Goal: Obtain resource: Download file/media

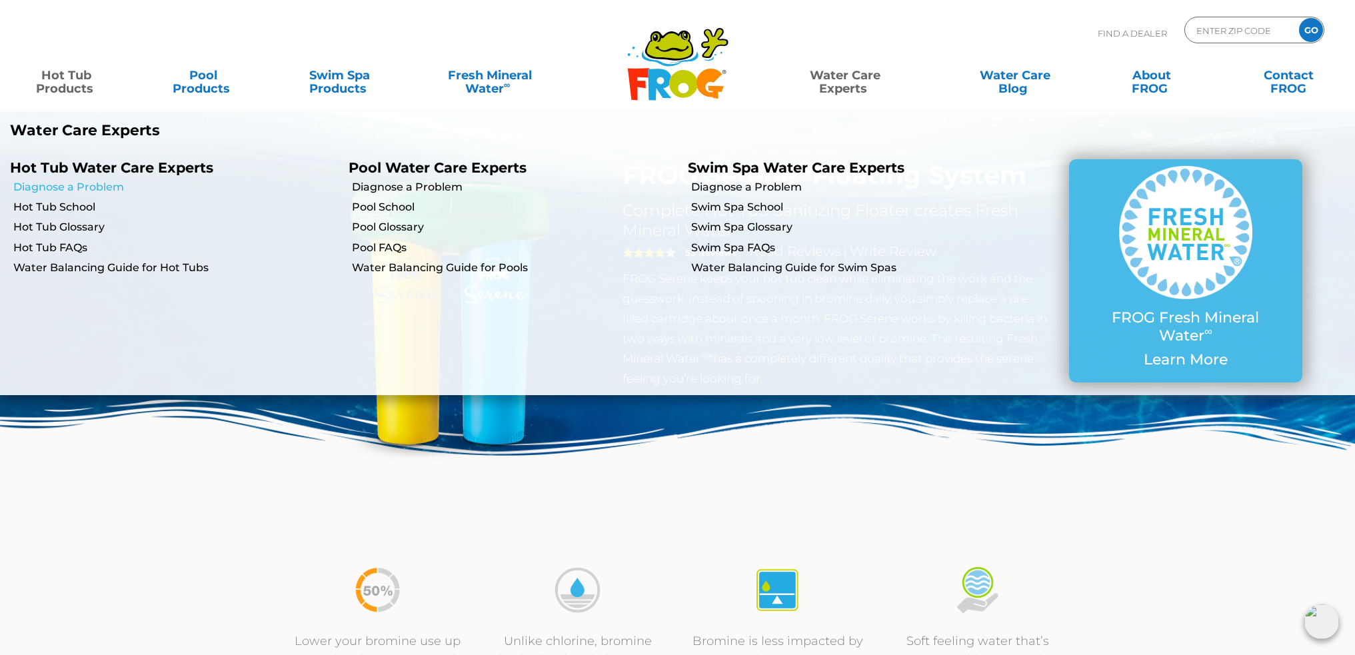
click at [98, 188] on link "Diagnose a Problem" at bounding box center [175, 187] width 325 height 15
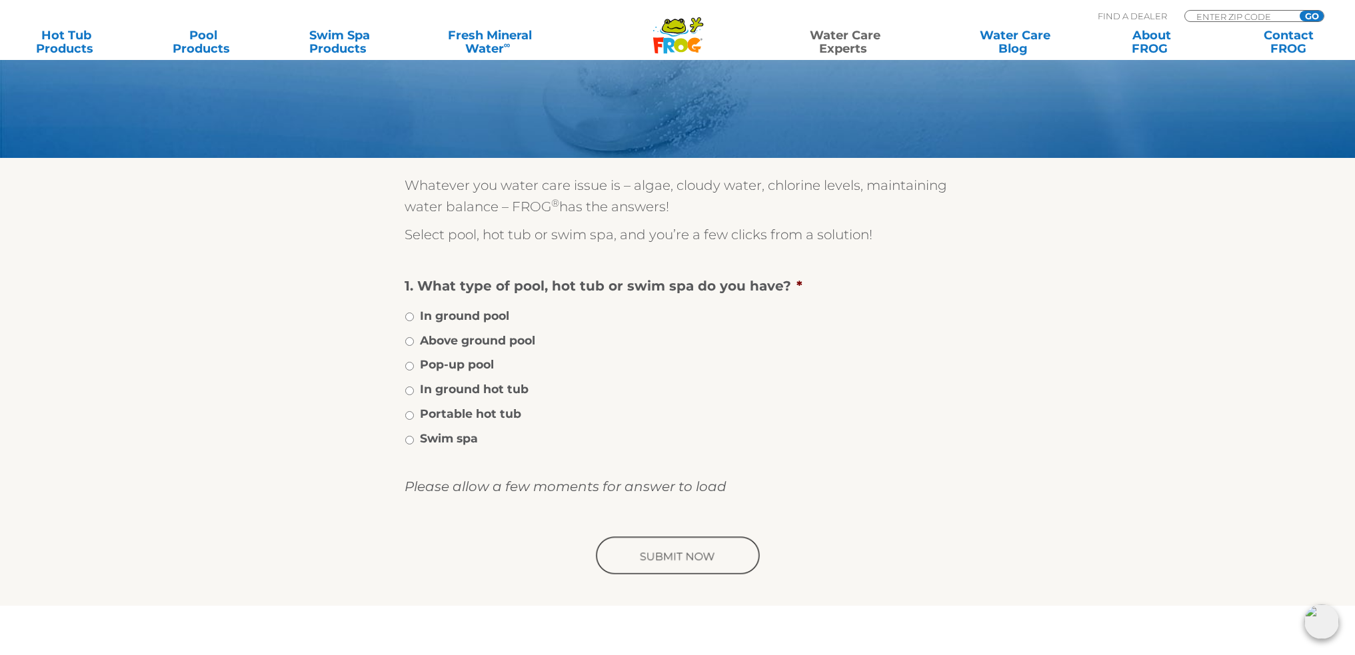
scroll to position [133, 0]
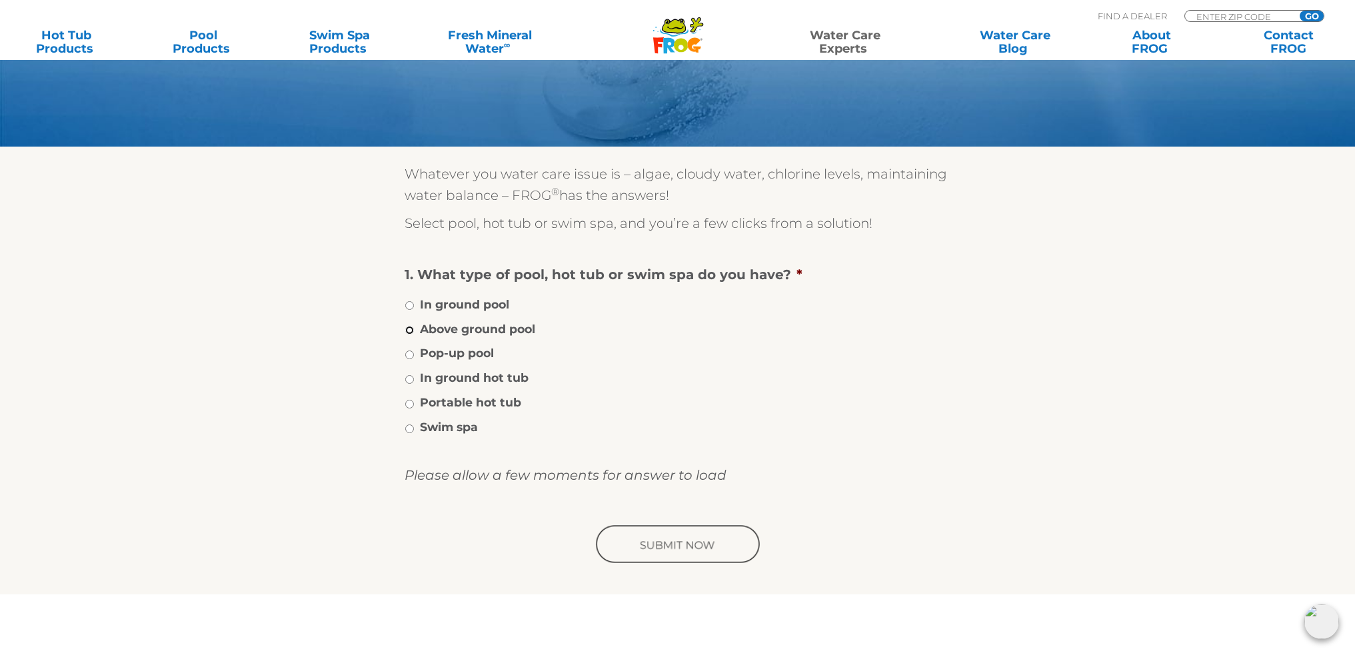
click at [412, 331] on input "Above ground pool" at bounding box center [409, 330] width 9 height 9
radio input "true"
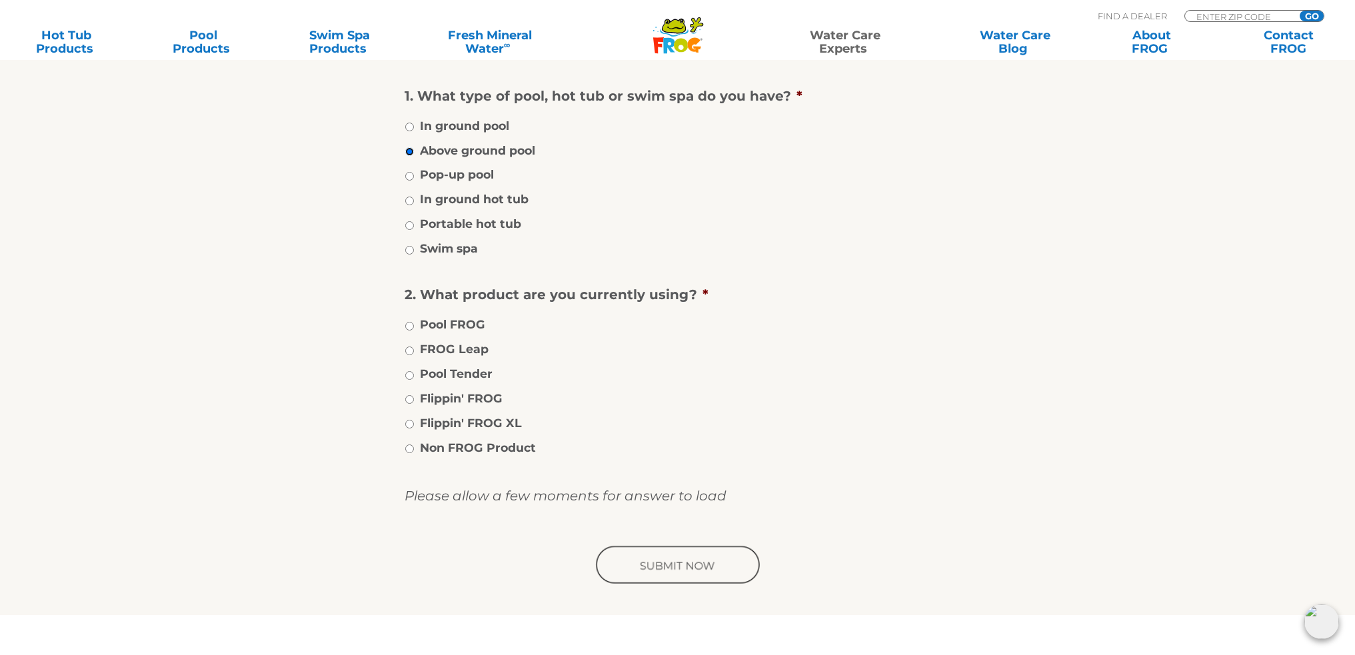
scroll to position [333, 0]
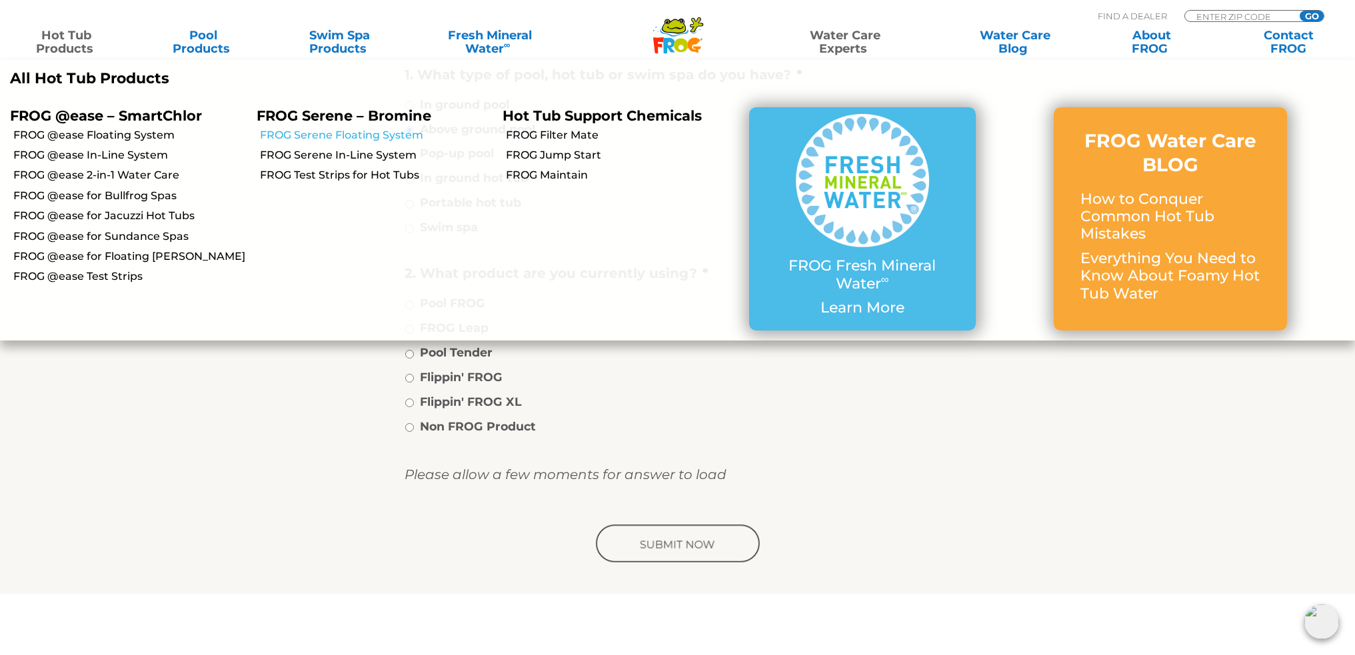
click at [312, 137] on link "FROG Serene Floating System" at bounding box center [376, 135] width 233 height 15
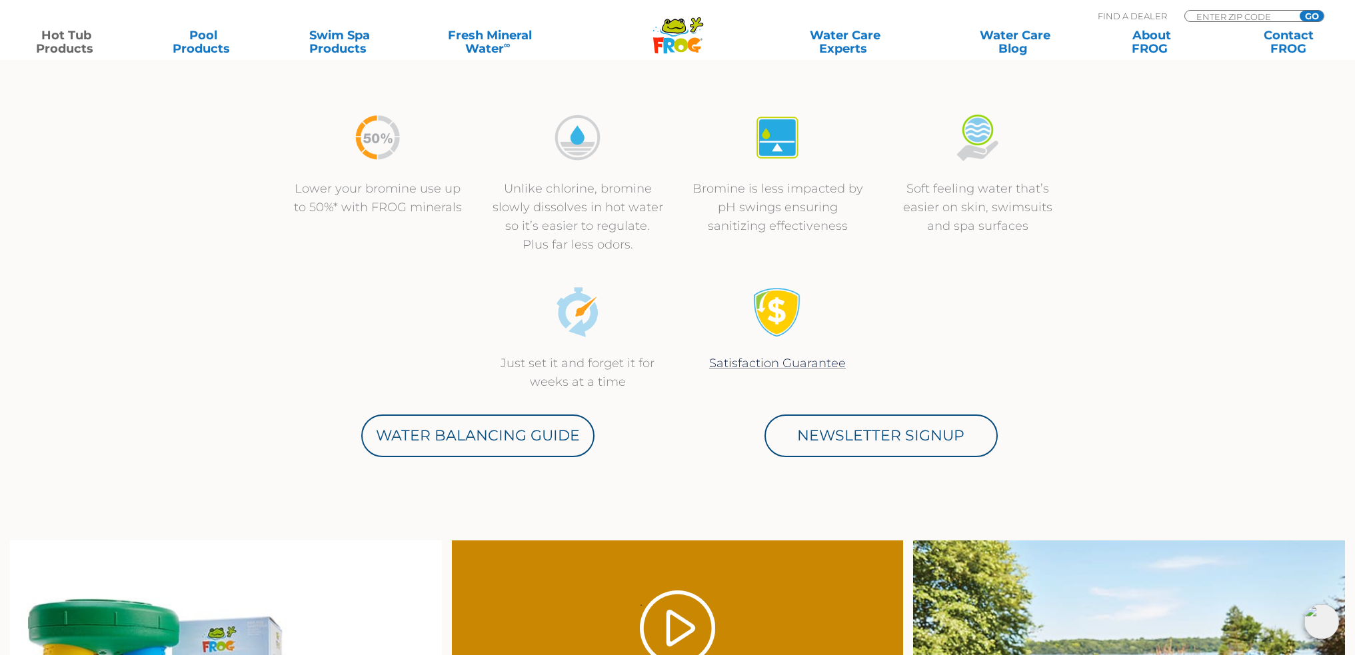
scroll to position [600, 0]
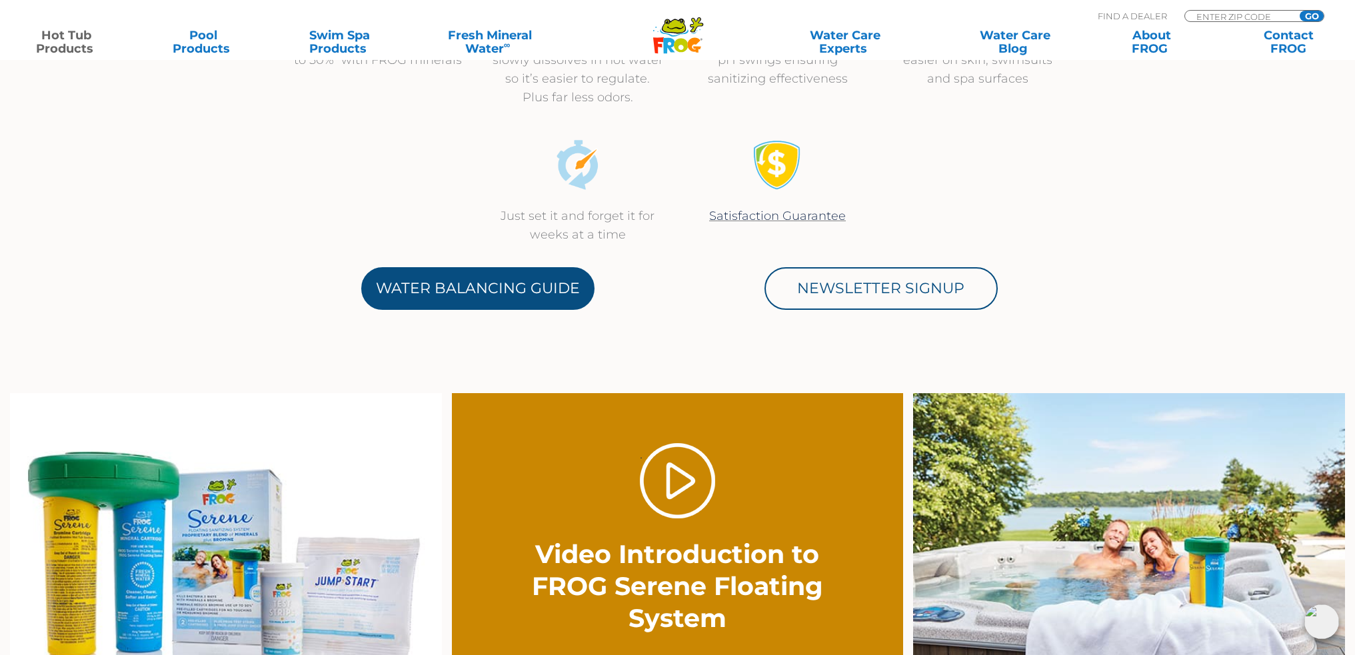
click at [460, 277] on link "Water Balancing Guide" at bounding box center [477, 288] width 233 height 43
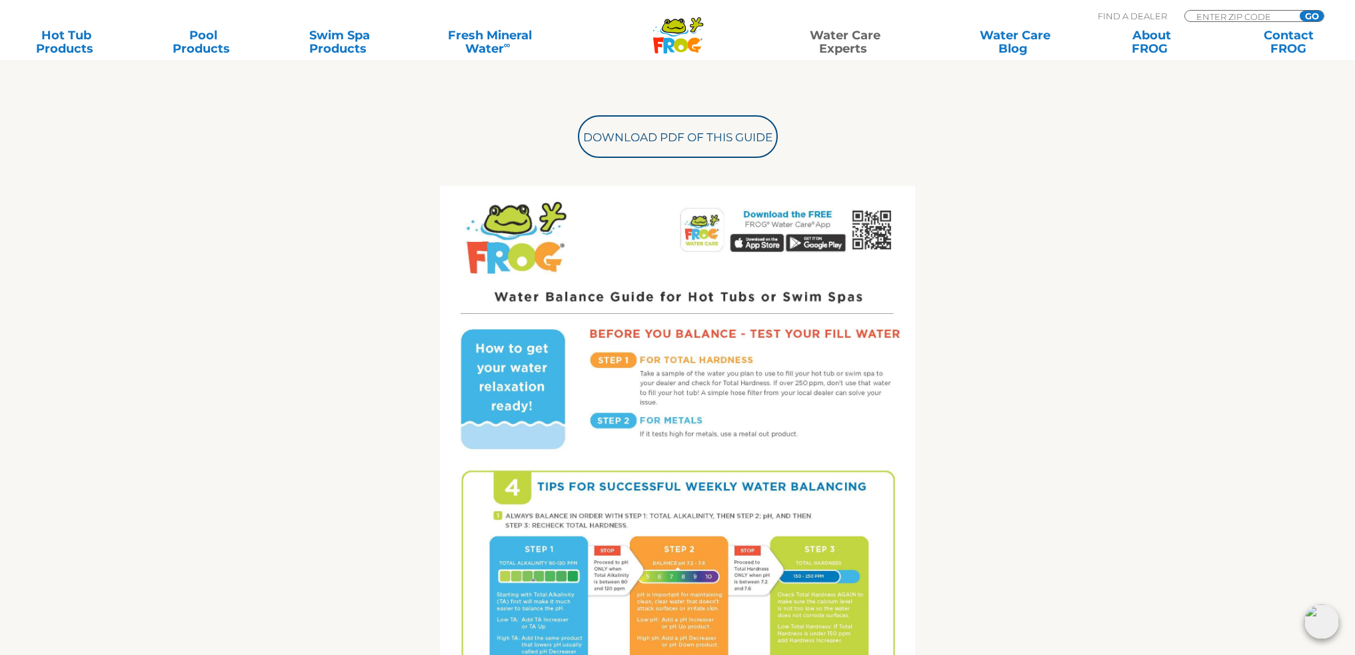
scroll to position [600, 0]
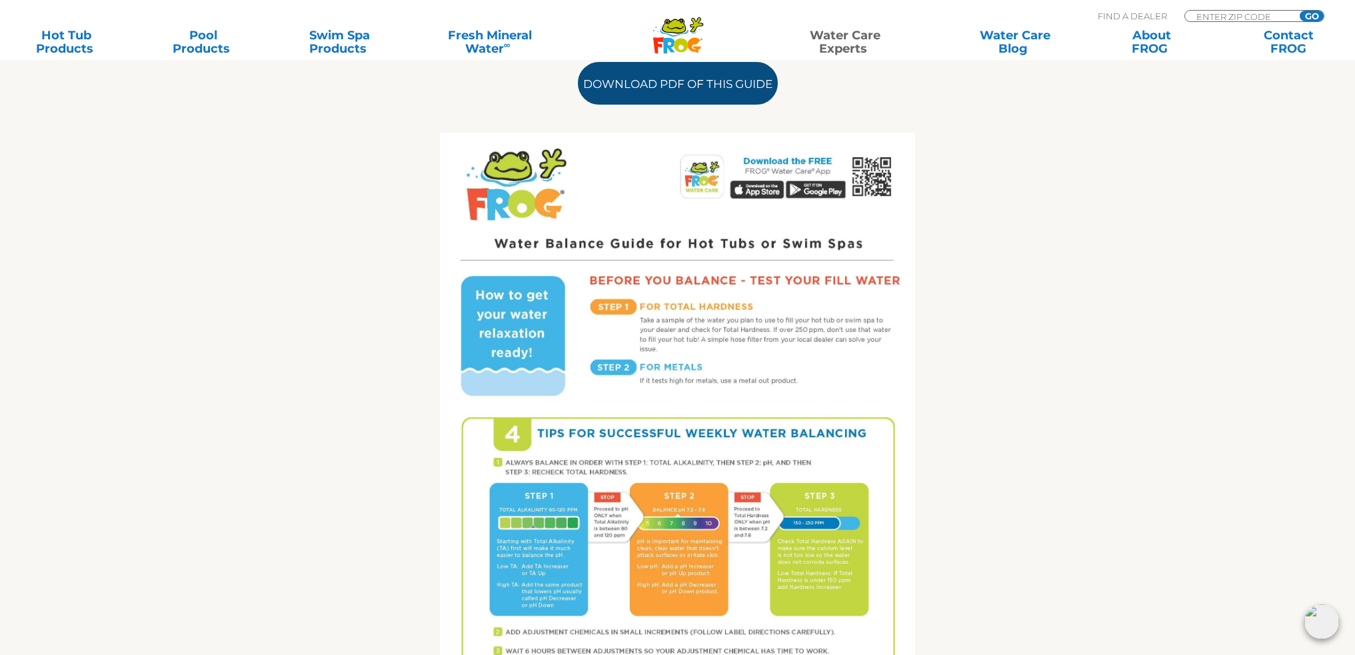
click at [748, 93] on link "Download PDF of this Guide" at bounding box center [678, 83] width 200 height 43
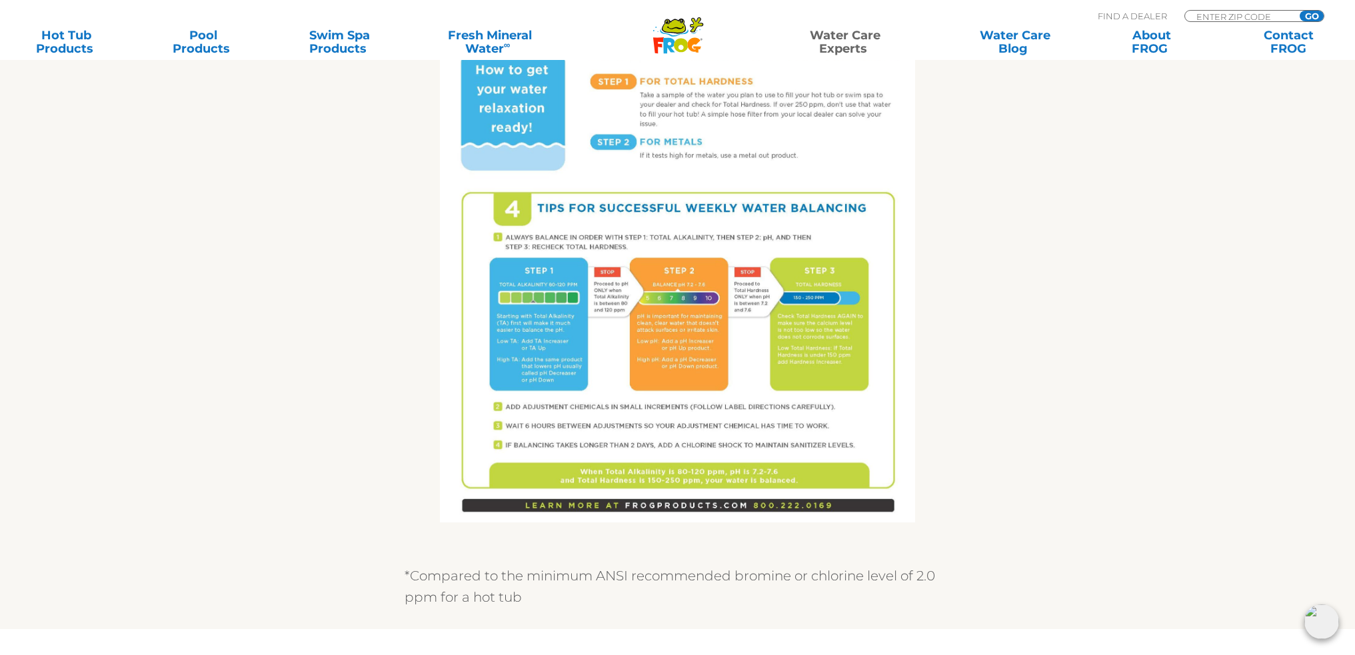
scroll to position [866, 0]
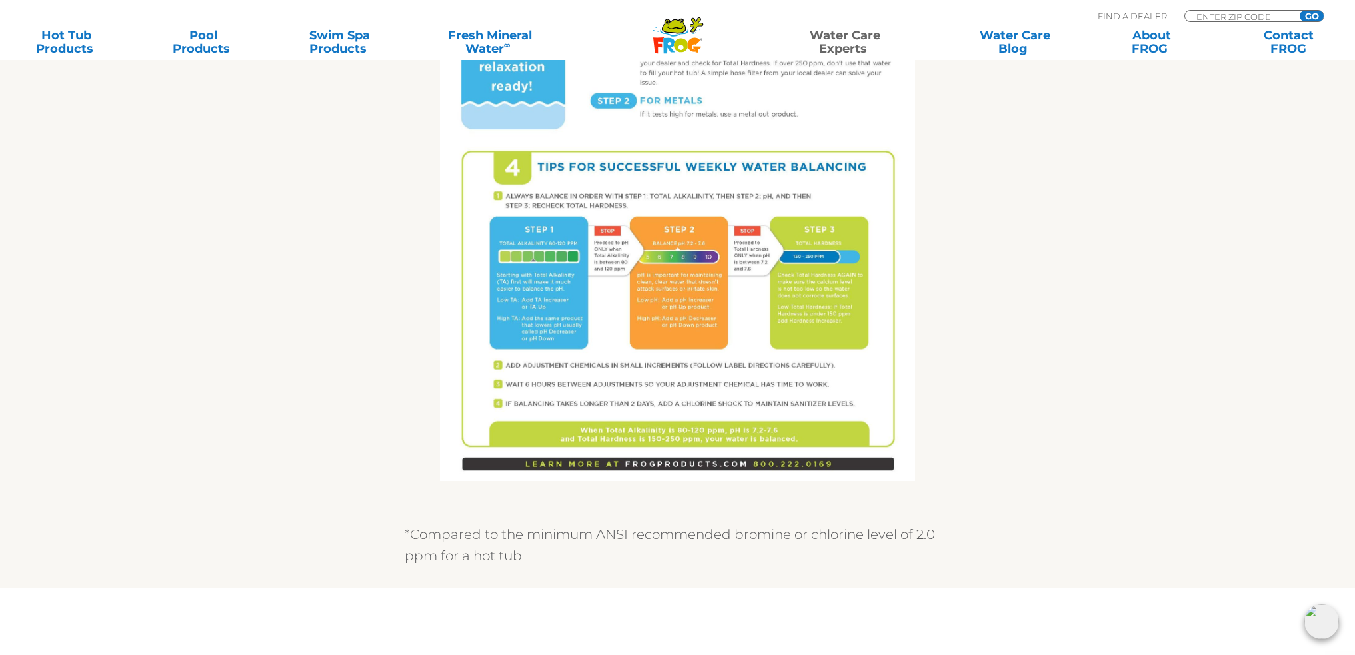
click at [1240, 173] on section "Get the FROG ® Water Balancing Guide that makes it easy! Follow 4 Tips for succ…" at bounding box center [677, 77] width 1355 height 1021
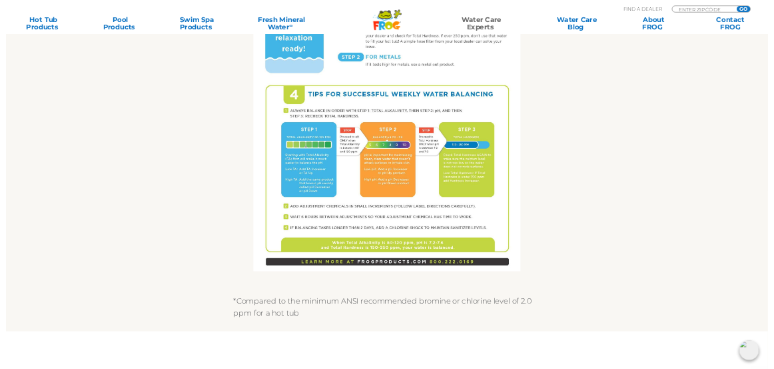
scroll to position [858, 0]
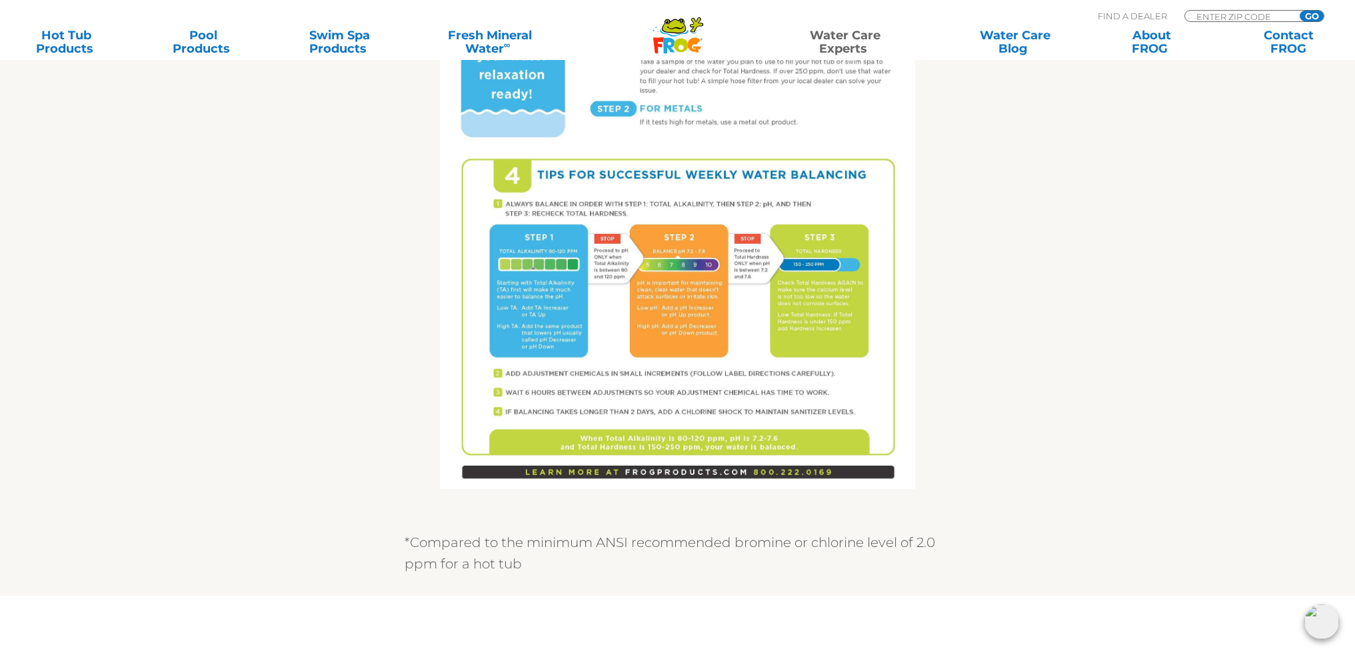
click at [736, 205] on img at bounding box center [677, 181] width 475 height 615
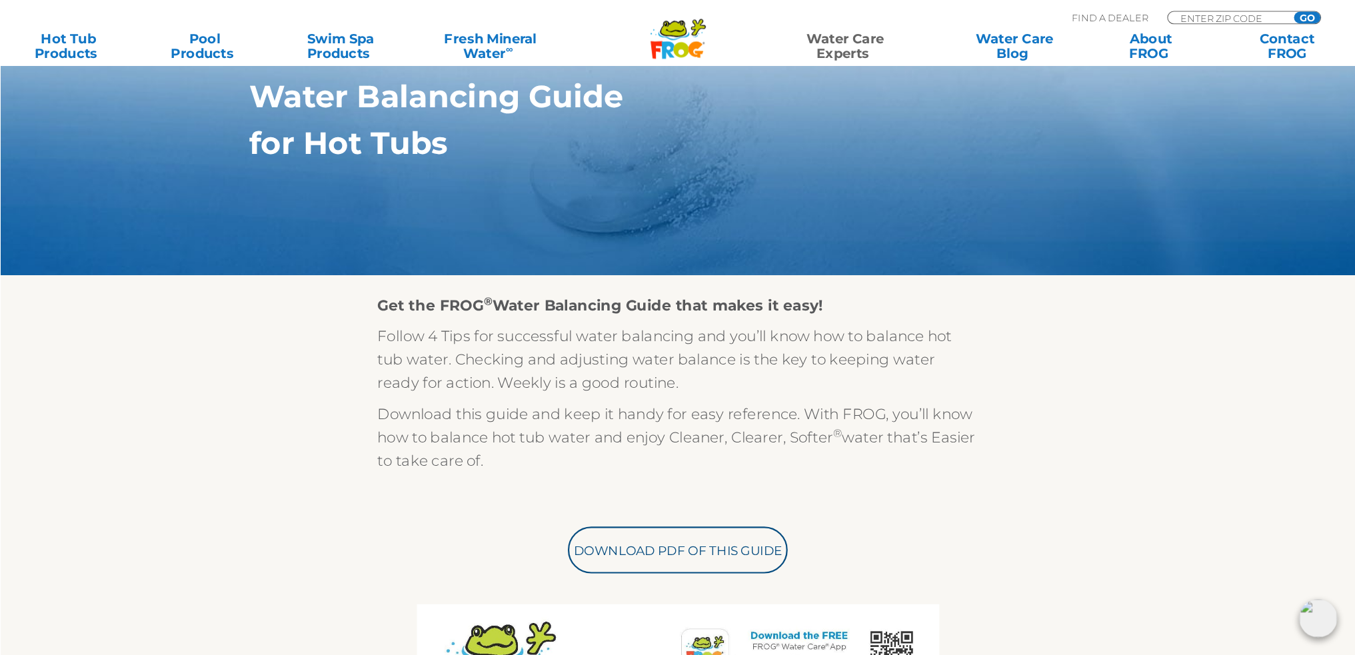
scroll to position [173, 0]
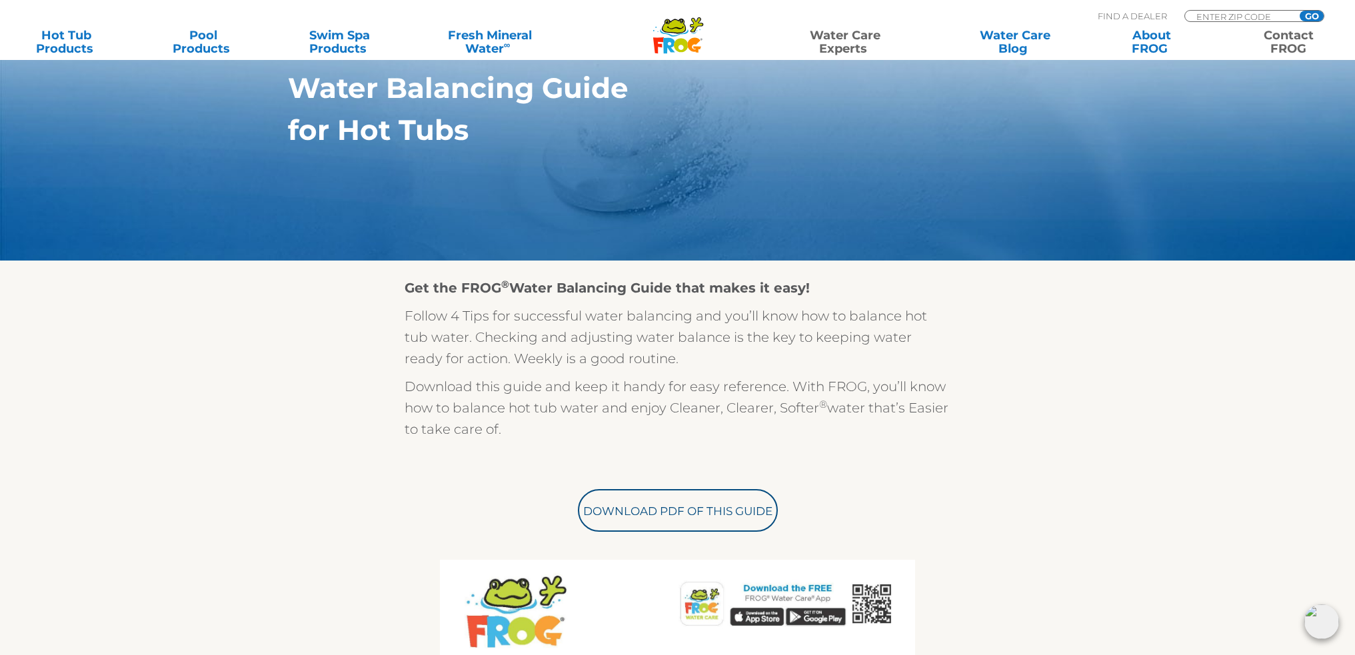
click at [1290, 48] on link "Contact FROG" at bounding box center [1288, 42] width 106 height 27
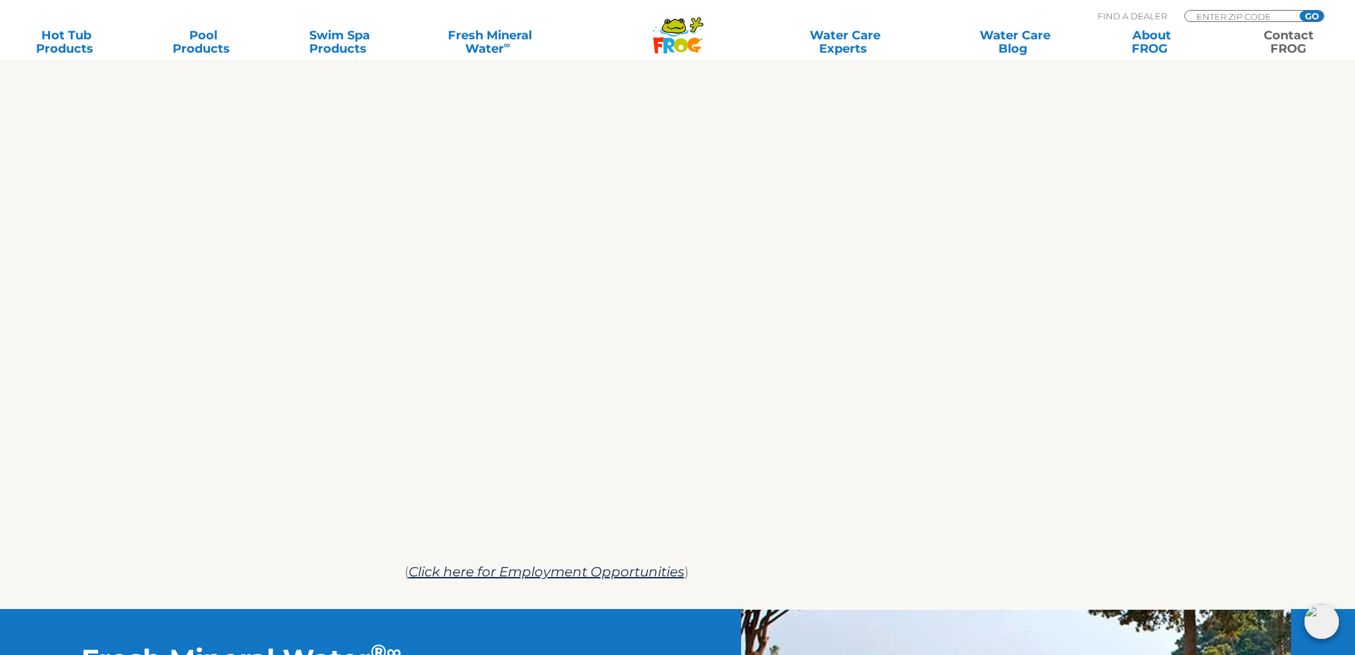
scroll to position [666, 0]
